Goal: Information Seeking & Learning: Check status

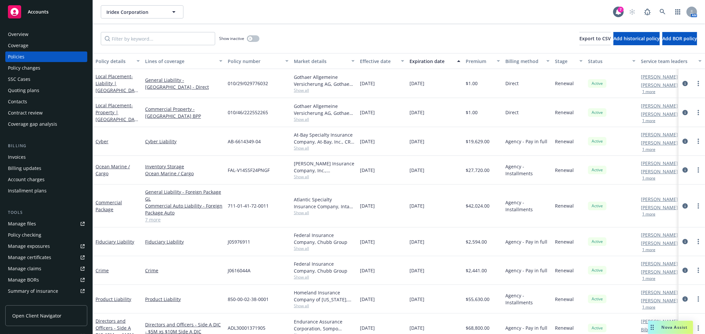
click at [109, 199] on div "Commercial Package" at bounding box center [117, 206] width 44 height 14
click at [108, 203] on link "Commercial Package" at bounding box center [108, 206] width 26 height 13
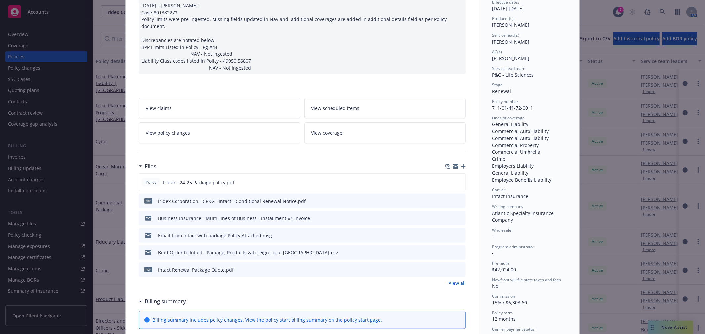
scroll to position [73, 0]
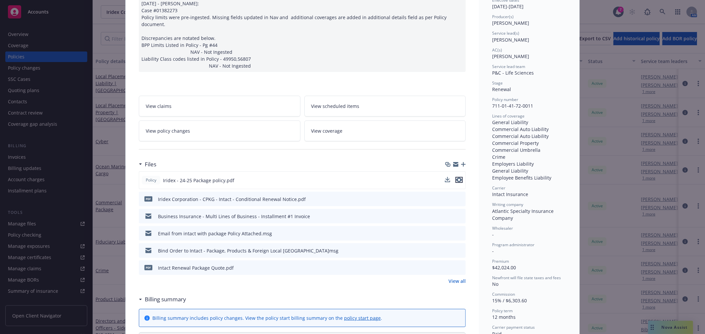
click at [458, 178] on icon "preview file" at bounding box center [459, 180] width 6 height 5
click at [457, 265] on icon "preview file" at bounding box center [459, 267] width 6 height 5
click at [458, 265] on icon "preview file" at bounding box center [459, 267] width 6 height 5
click at [457, 178] on icon "preview file" at bounding box center [459, 180] width 6 height 5
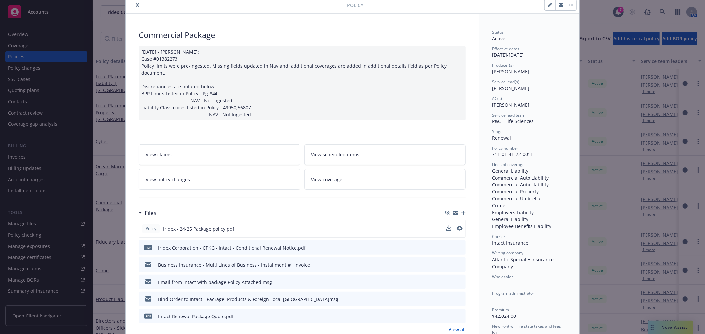
scroll to position [0, 0]
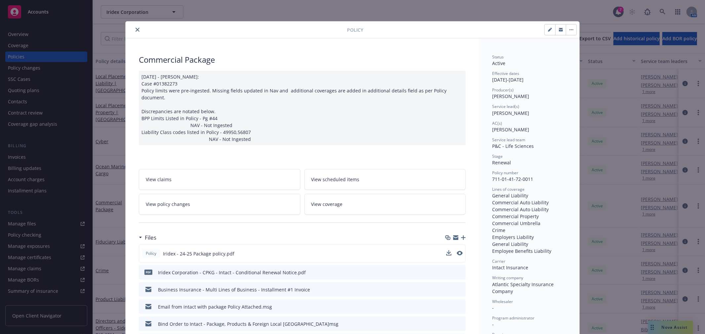
click at [135, 28] on icon "close" at bounding box center [137, 30] width 4 height 4
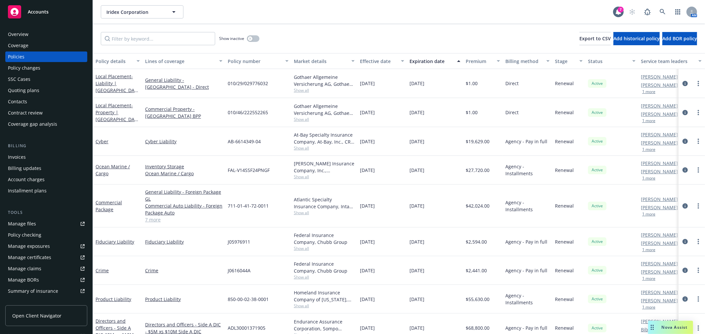
click at [120, 296] on div "Product Liability" at bounding box center [117, 299] width 44 height 7
click at [120, 299] on link "Product Liability" at bounding box center [113, 299] width 36 height 6
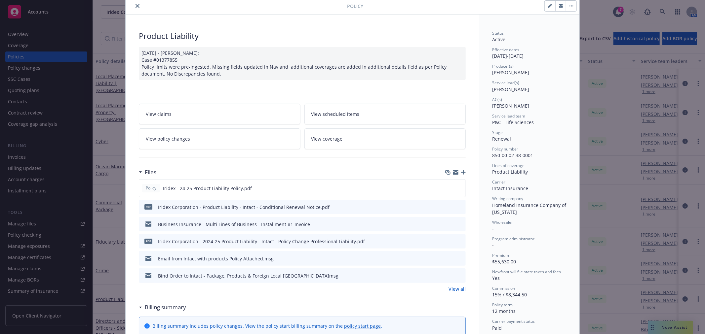
scroll to position [37, 0]
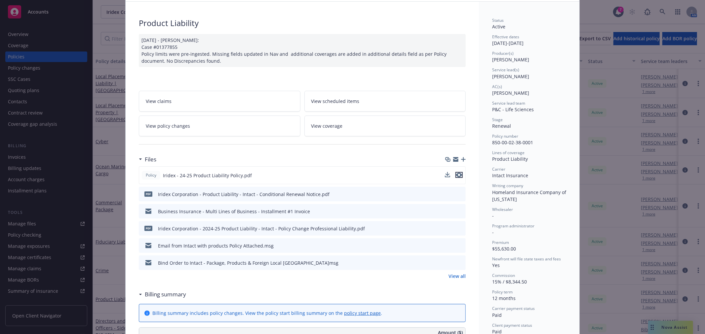
click at [457, 174] on icon "preview file" at bounding box center [459, 175] width 6 height 5
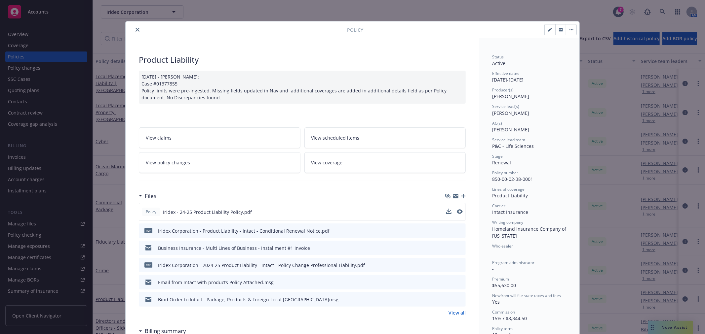
click at [135, 31] on icon "close" at bounding box center [137, 30] width 4 height 4
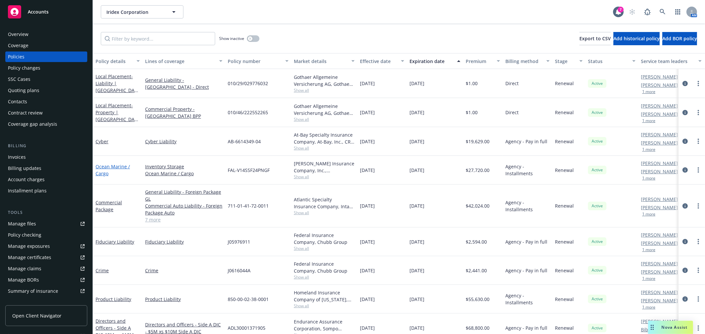
click at [108, 167] on link "Ocean Marine / Cargo" at bounding box center [112, 170] width 34 height 13
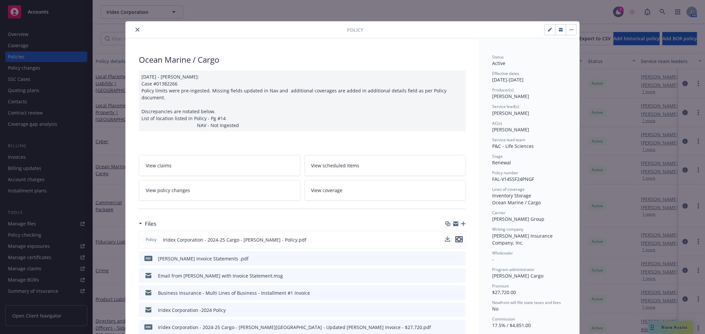
click at [456, 237] on icon "preview file" at bounding box center [459, 239] width 6 height 5
click at [135, 30] on icon "close" at bounding box center [137, 30] width 4 height 4
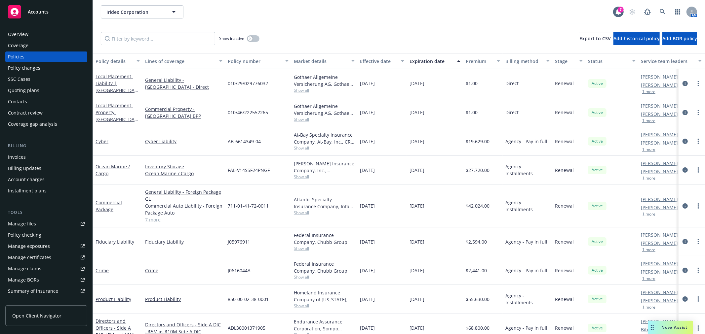
click at [398, 27] on div "Show inactive Export to CSV Add historical policy Add BOR policy" at bounding box center [399, 38] width 612 height 29
click at [342, 42] on div "Show inactive Export to CSV Add historical policy Add BOR policy" at bounding box center [399, 38] width 612 height 29
click at [26, 91] on div "Quoting plans" at bounding box center [23, 90] width 31 height 11
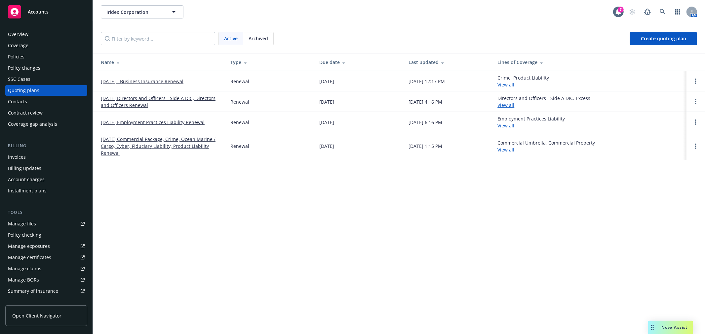
click at [154, 147] on link "[DATE] Commercial Package, Crime, Ocean Marine / Cargo, Cyber, Fiduciary Liabil…" at bounding box center [160, 146] width 119 height 21
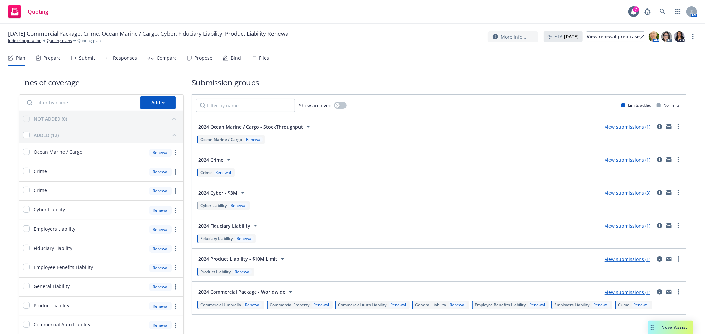
click at [433, 74] on div "Lines of coverage Add NOT ADDED (0) ADDED (12) Ocean Marine / Cargo Renewal Cri…" at bounding box center [352, 225] width 667 height 318
click at [259, 58] on div "Files" at bounding box center [264, 57] width 10 height 5
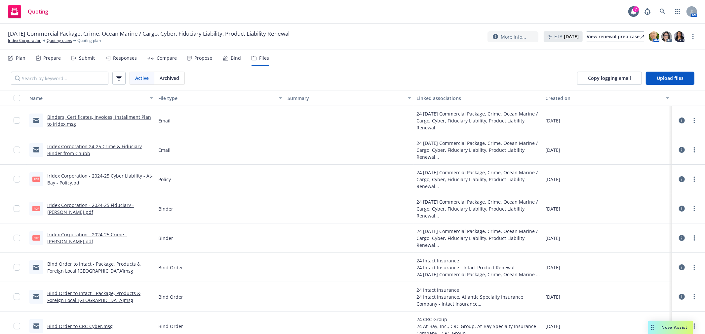
click at [339, 33] on div "11/01/24 Commercial Package, Crime, Ocean Marine / Cargo, Cyber, Fiduciary Liab…" at bounding box center [352, 37] width 689 height 14
